Goal: Information Seeking & Learning: Learn about a topic

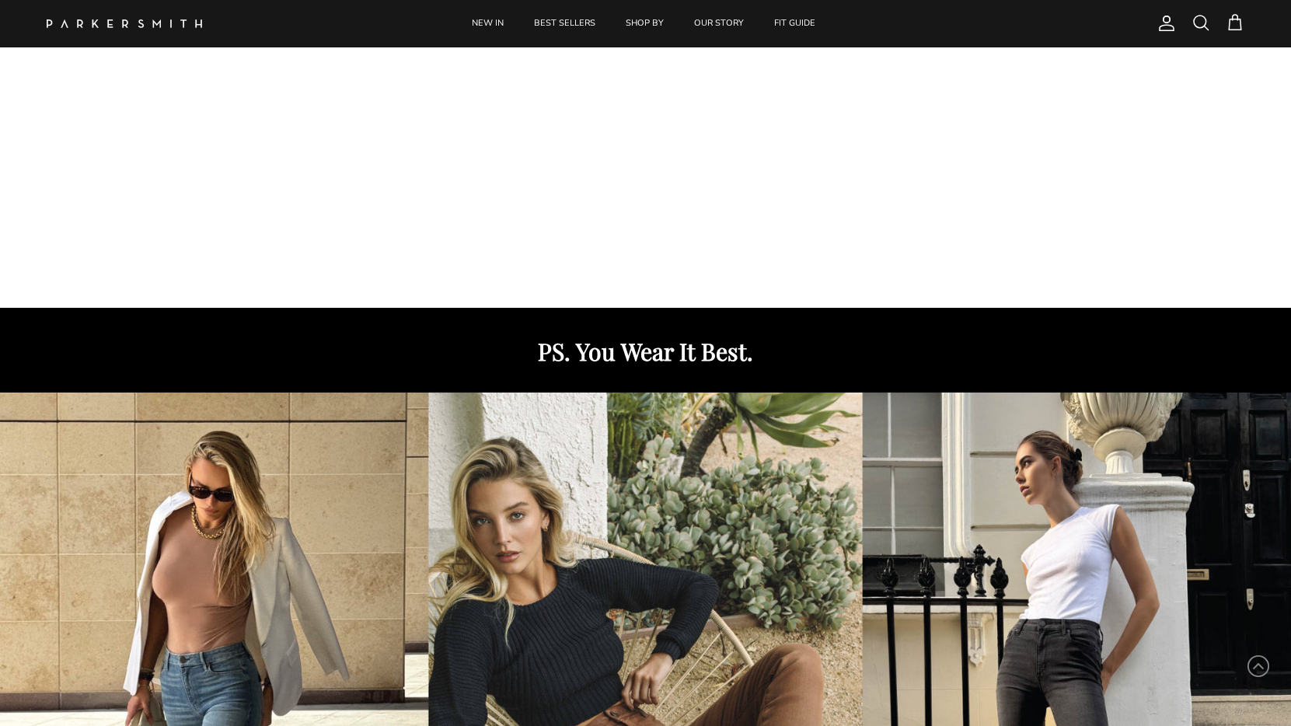
scroll to position [725, 0]
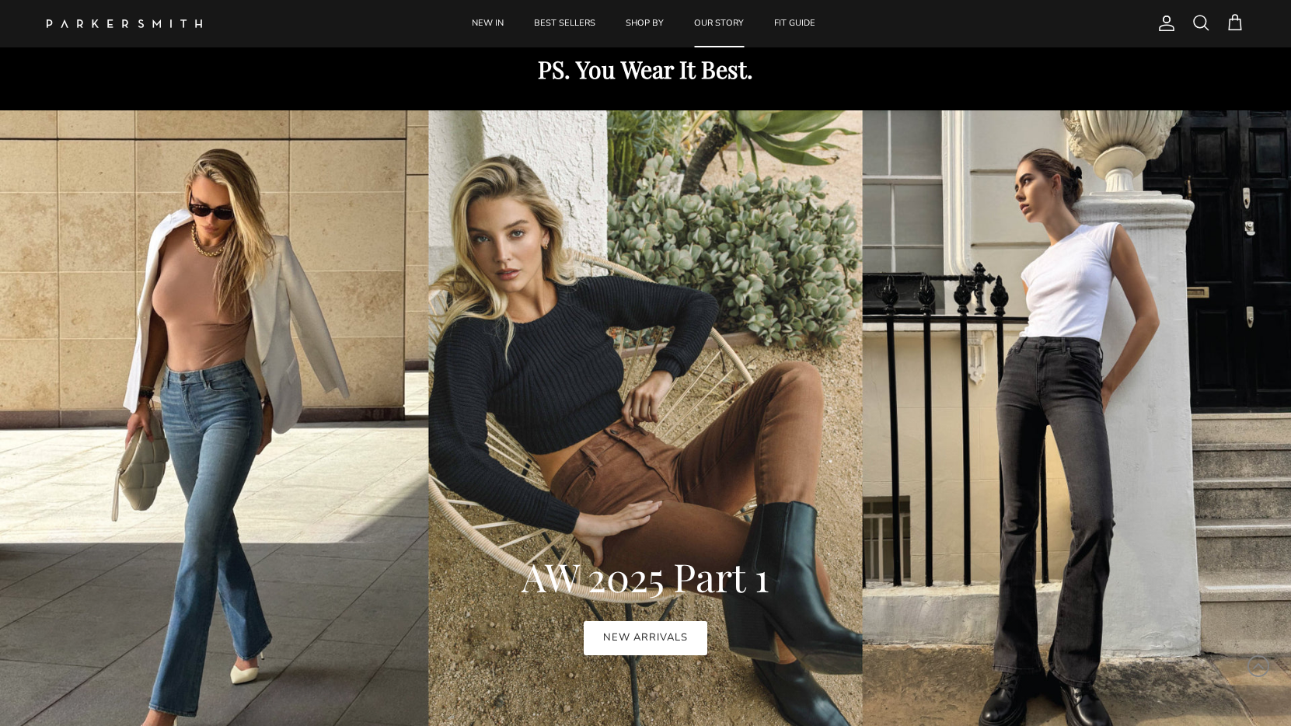
click at [713, 23] on link "OUR STORY" at bounding box center [719, 23] width 78 height 47
